Goal: Task Accomplishment & Management: Manage account settings

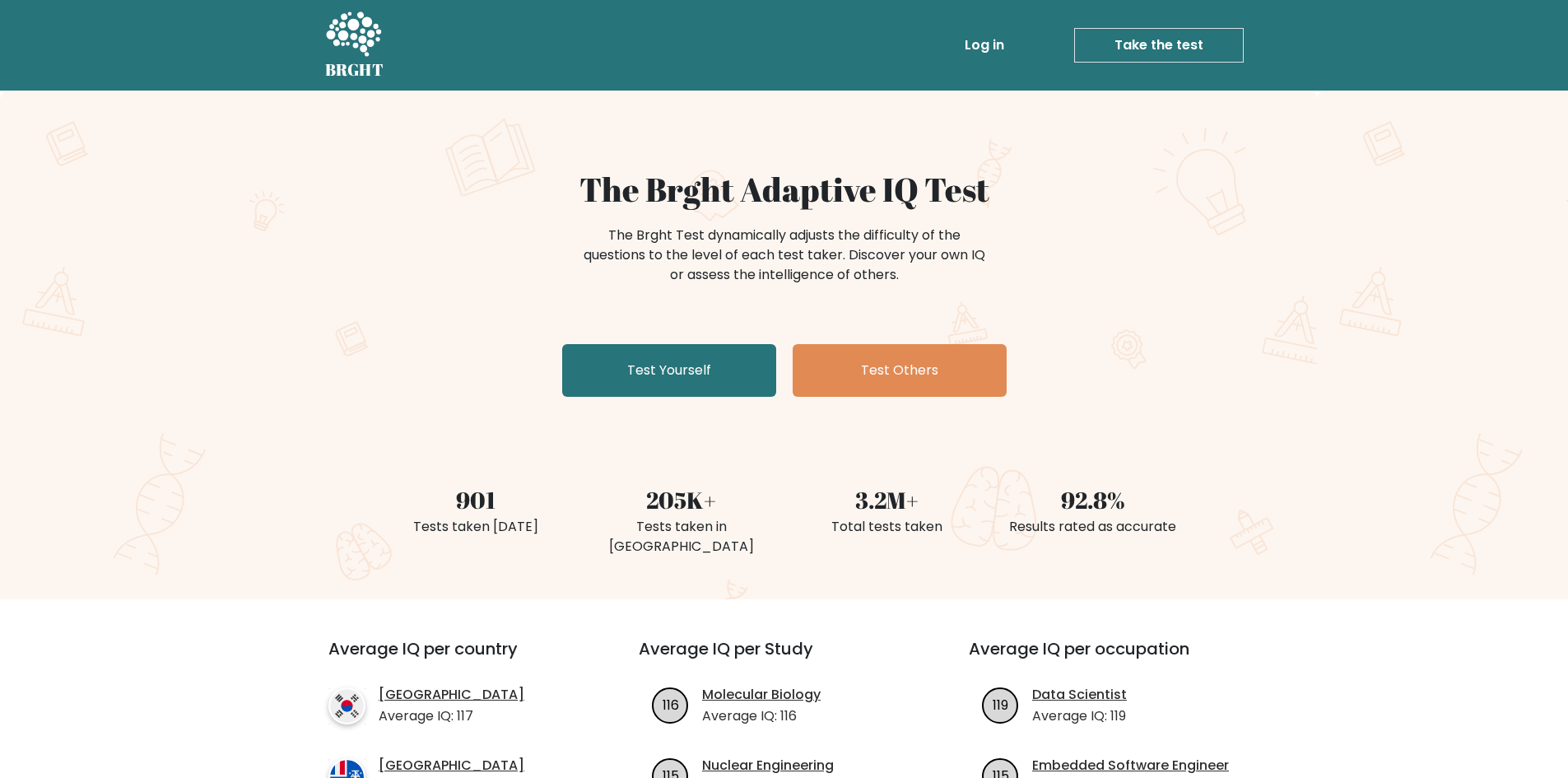
click at [997, 49] on link "Log in" at bounding box center [984, 45] width 52 height 33
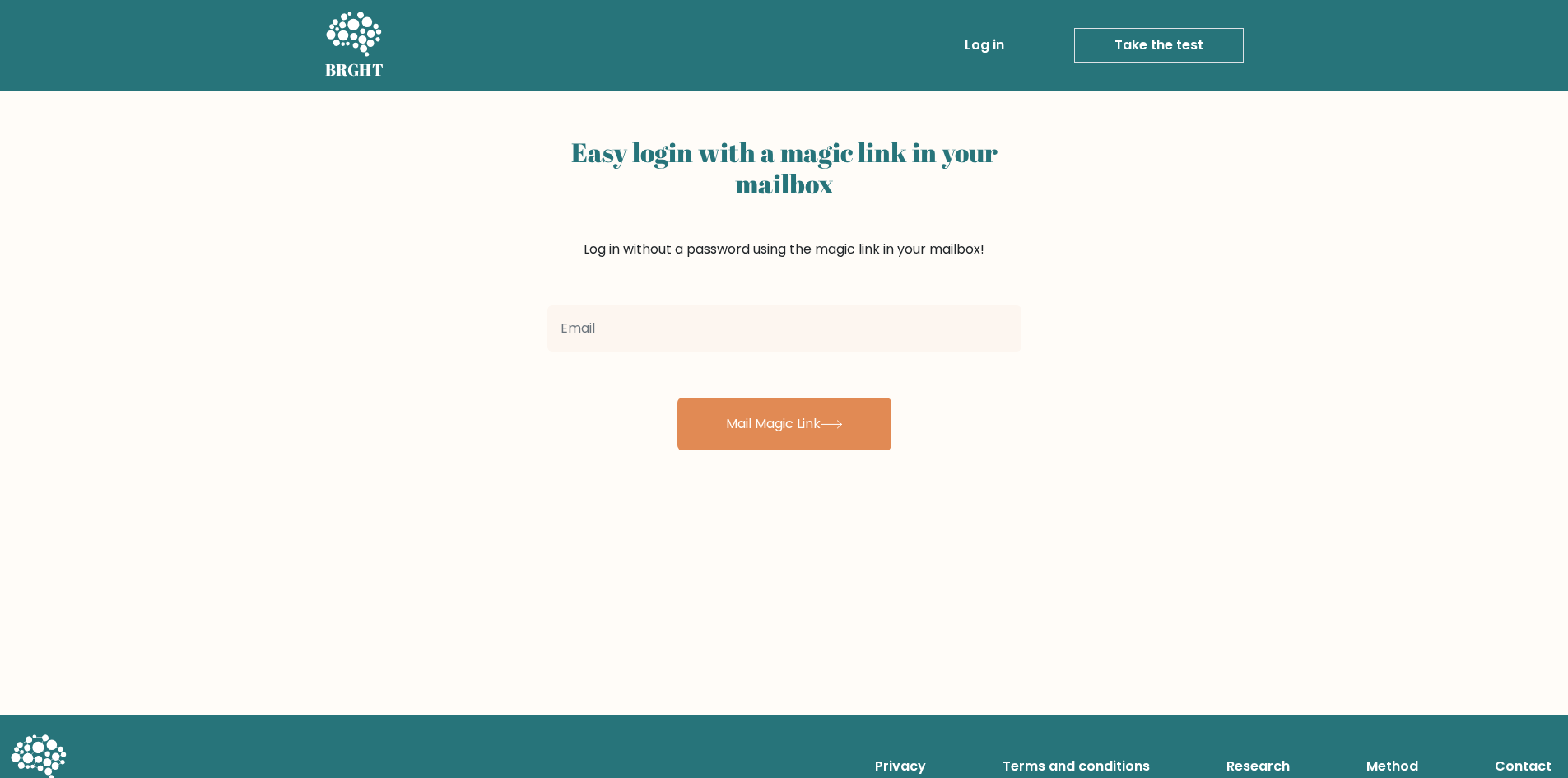
click at [780, 330] on input "email" at bounding box center [785, 329] width 474 height 46
type input "eondaleclemente77@gmail.com"
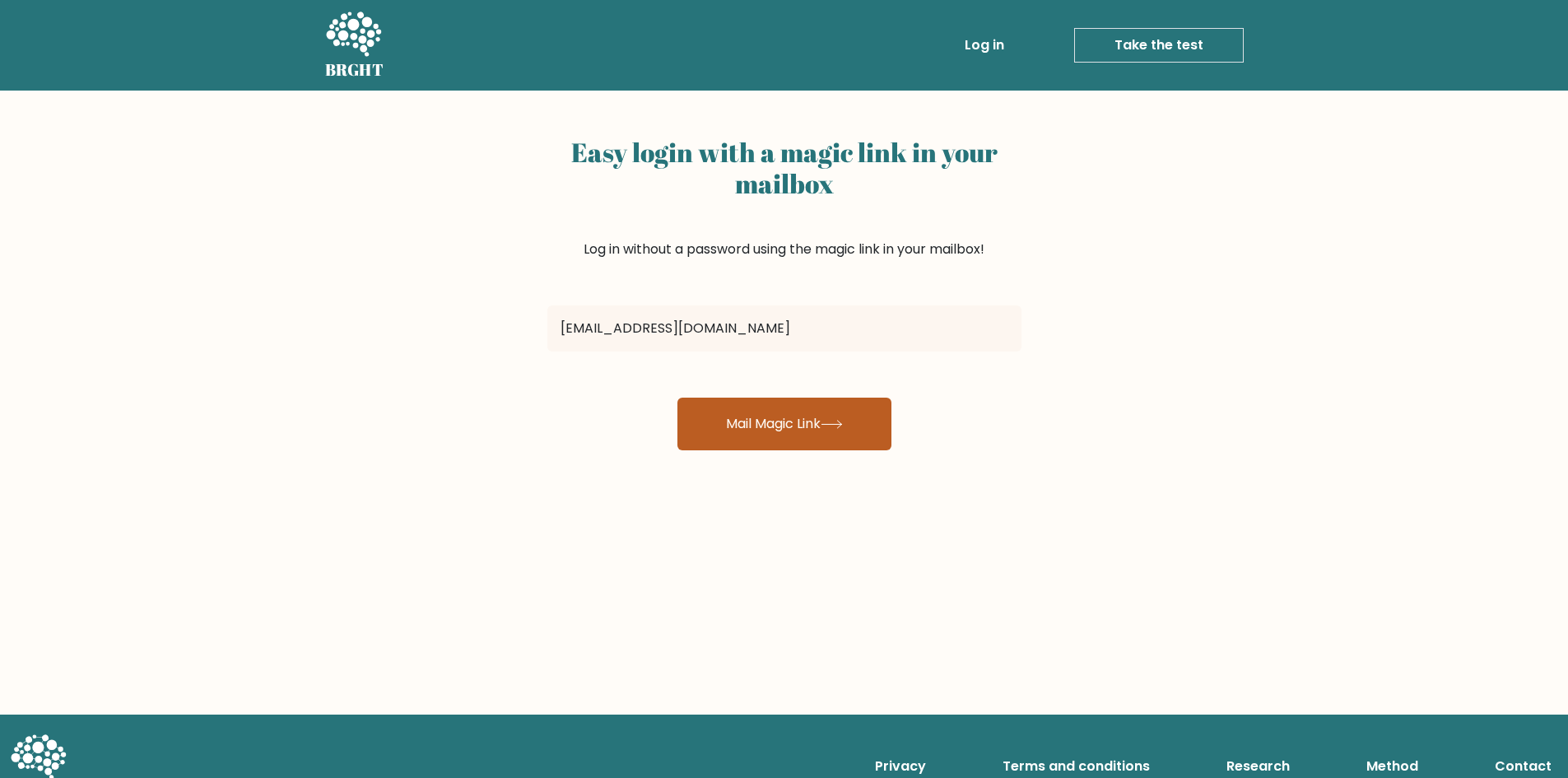
click at [821, 429] on button "Mail Magic Link" at bounding box center [784, 423] width 214 height 52
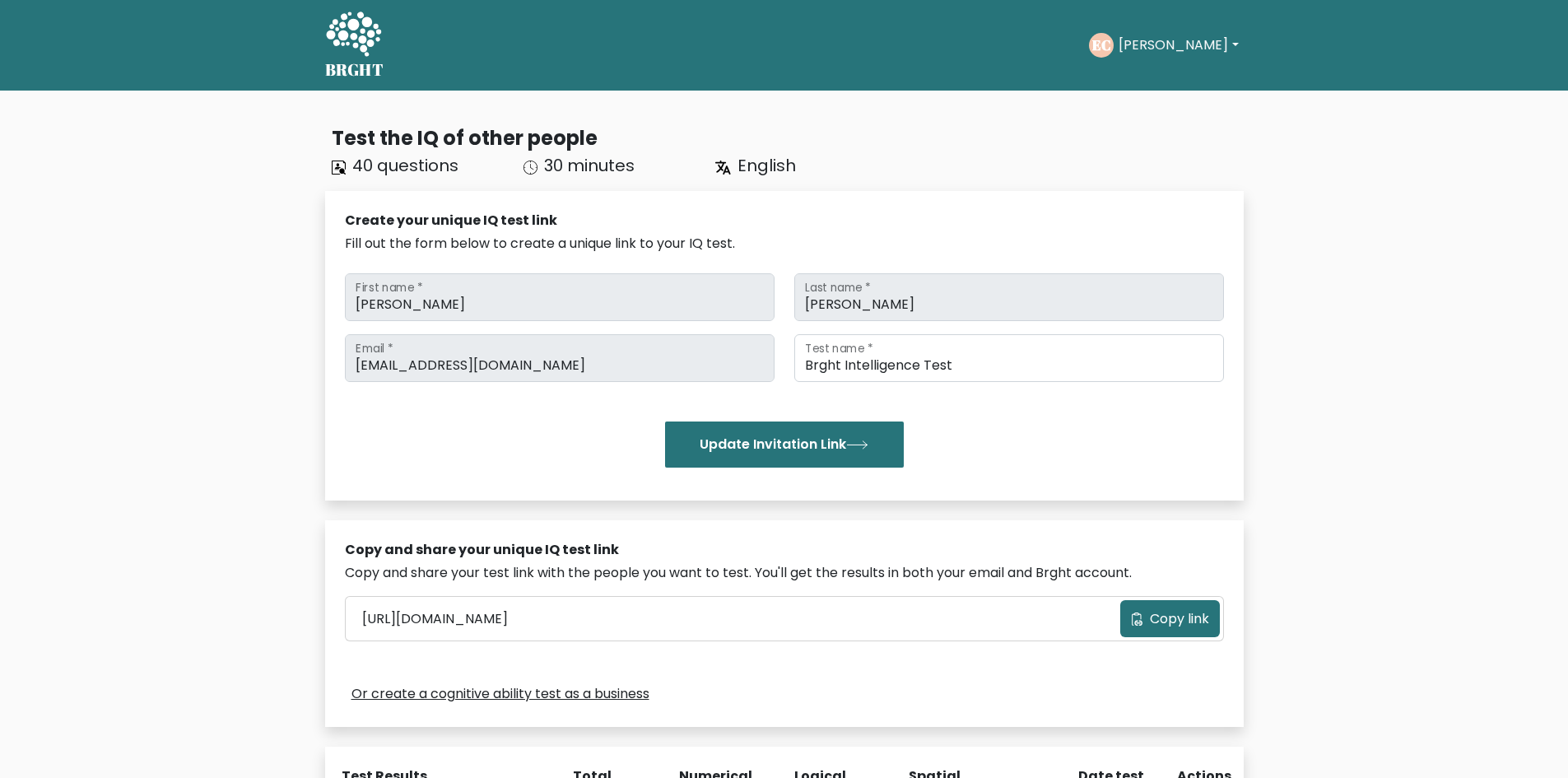
click at [1152, 39] on button "[PERSON_NAME]" at bounding box center [1178, 45] width 130 height 21
click at [1148, 110] on link "Profile" at bounding box center [1155, 107] width 131 height 27
